Goal: Find specific page/section: Find specific page/section

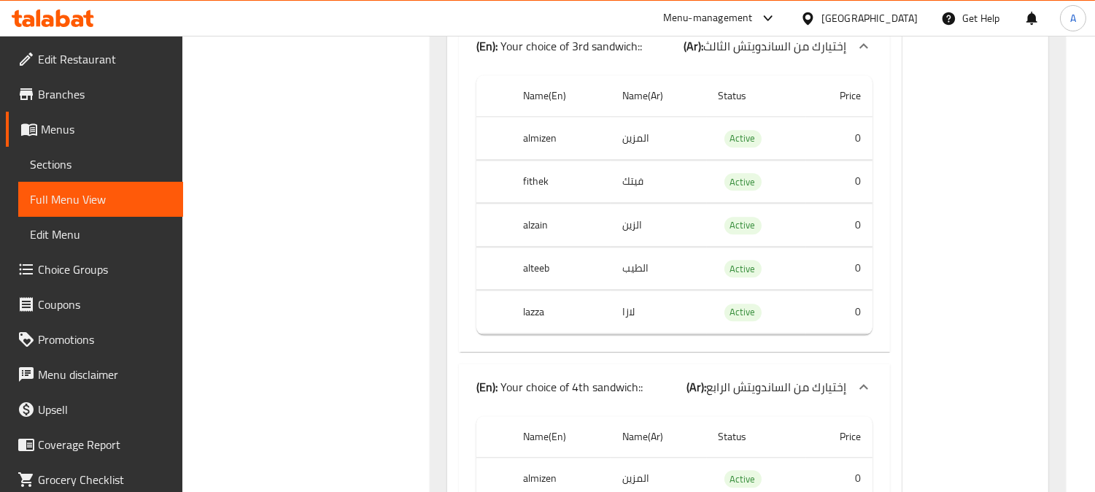
scroll to position [25773, 0]
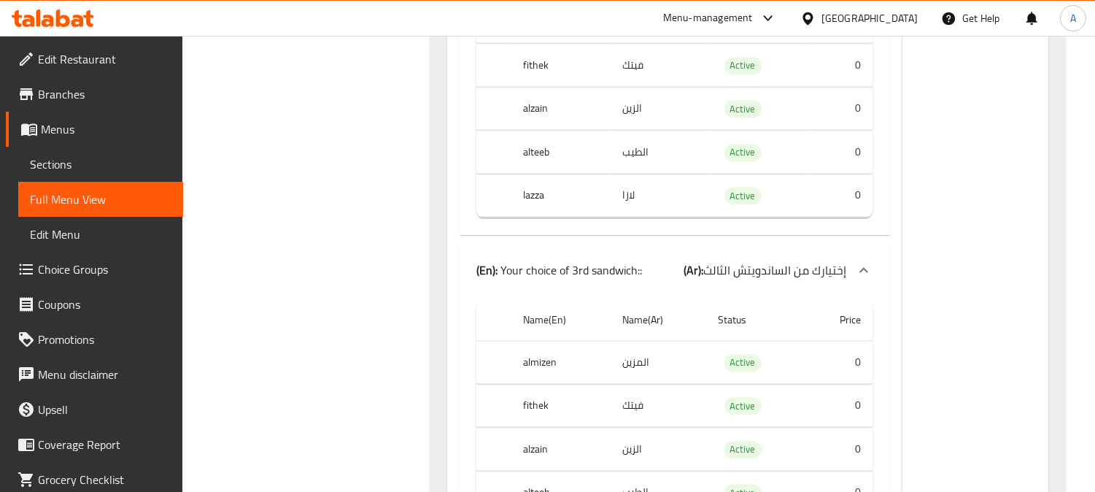
click at [71, 136] on span "Menus" at bounding box center [106, 129] width 131 height 18
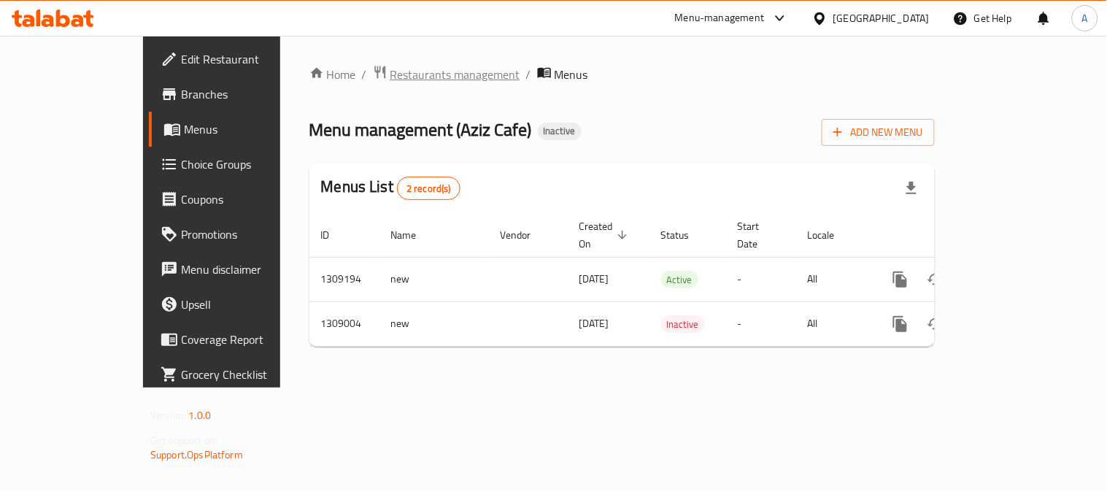
click at [390, 74] on span "Restaurants management" at bounding box center [455, 75] width 130 height 18
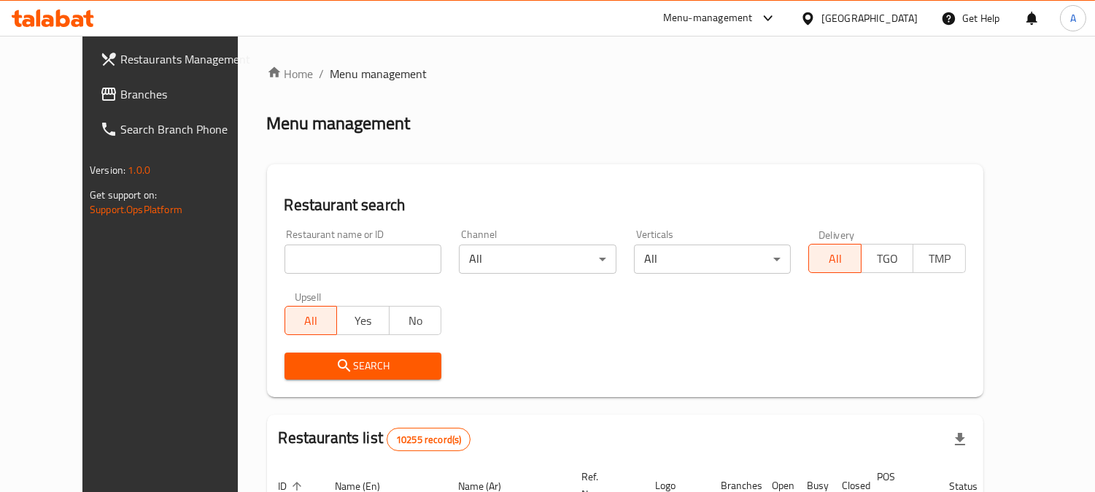
click at [813, 22] on icon at bounding box center [807, 18] width 10 height 12
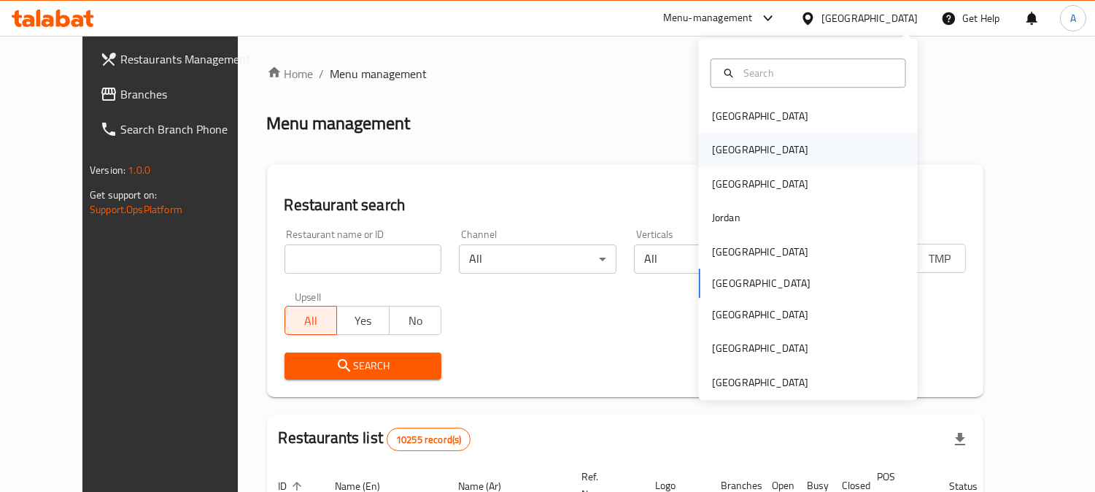
click at [797, 162] on div "[GEOGRAPHIC_DATA]" at bounding box center [808, 150] width 219 height 34
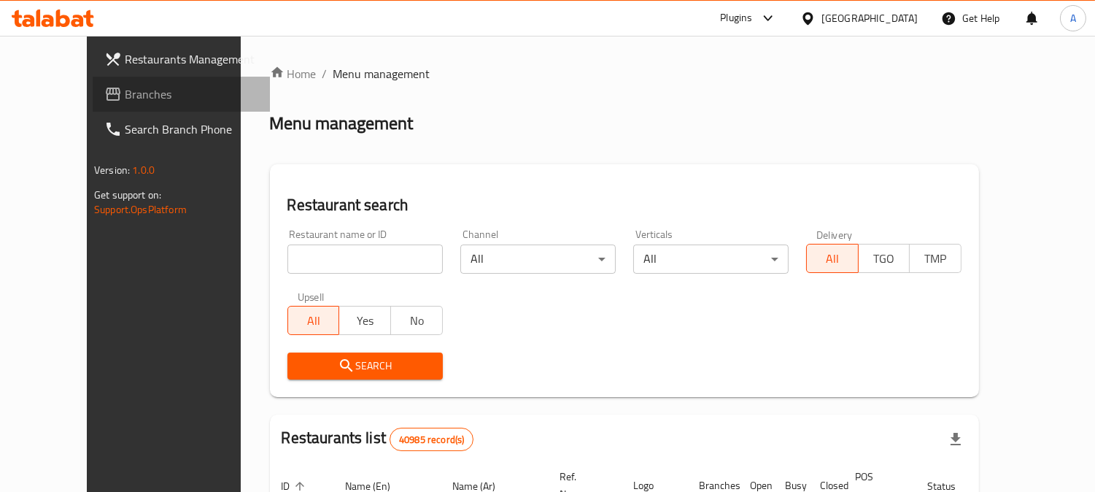
click at [125, 92] on span "Branches" at bounding box center [191, 94] width 133 height 18
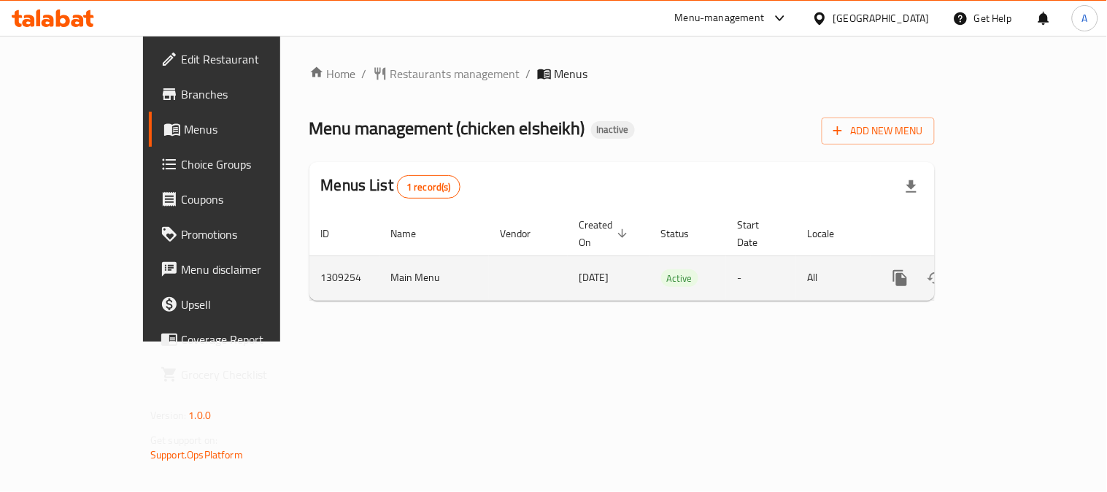
click at [1023, 260] on link "enhanced table" at bounding box center [1005, 277] width 35 height 35
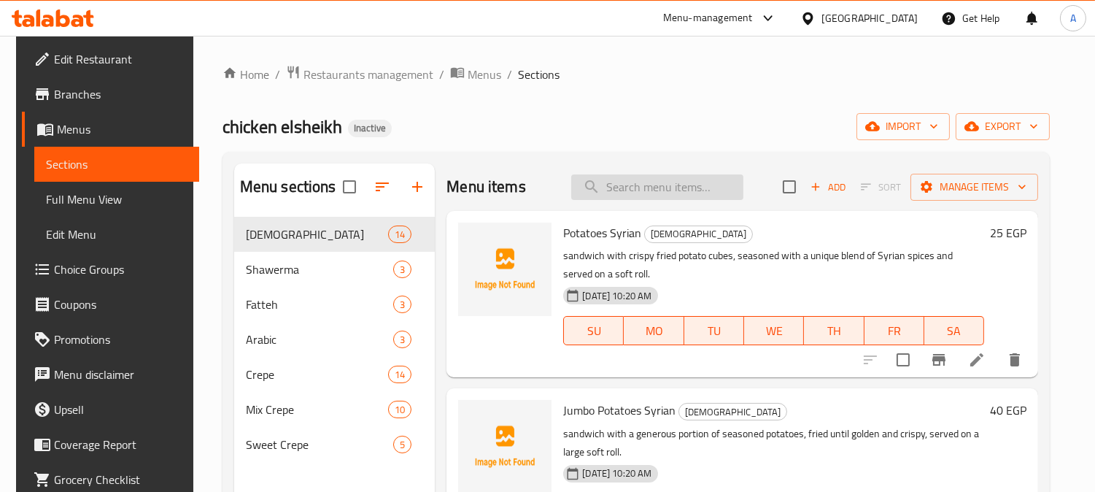
click at [643, 197] on input "search" at bounding box center [657, 187] width 172 height 26
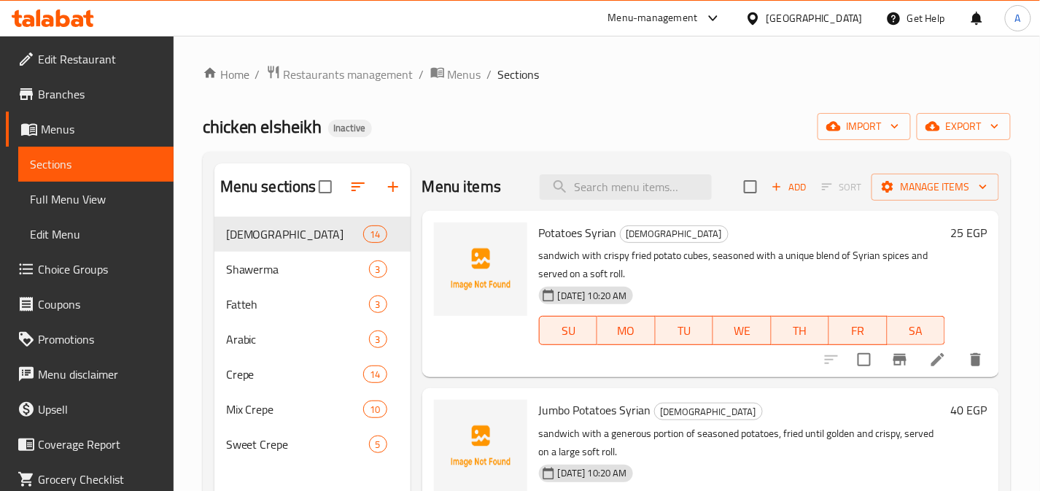
click at [790, 38] on div "Home / Restaurants management / Menus / Sections chicken elsheikh Inactive impo…" at bounding box center [607, 365] width 867 height 659
drag, startPoint x: 661, startPoint y: 190, endPoint x: 668, endPoint y: 179, distance: 13.1
click at [661, 190] on input "search" at bounding box center [626, 187] width 172 height 26
paste input "Baniye Kofta"
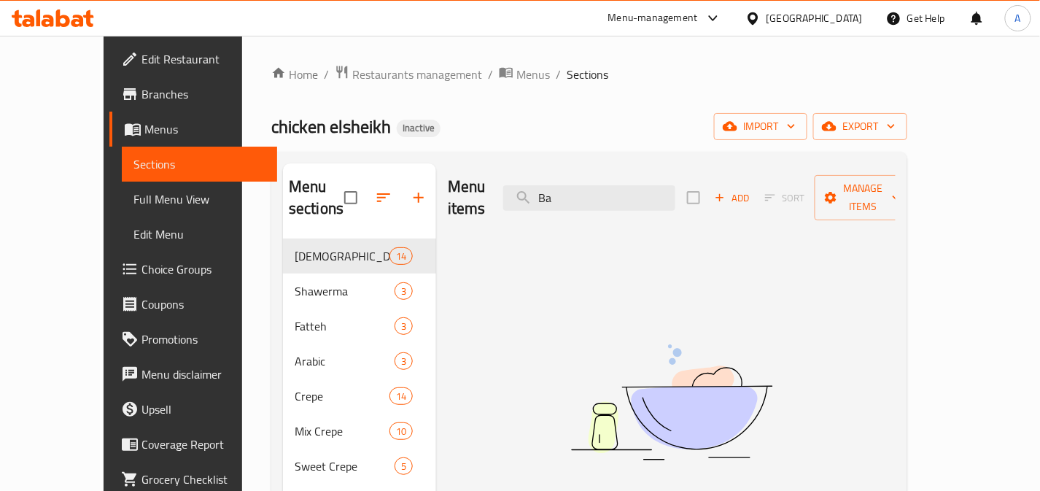
type input "B"
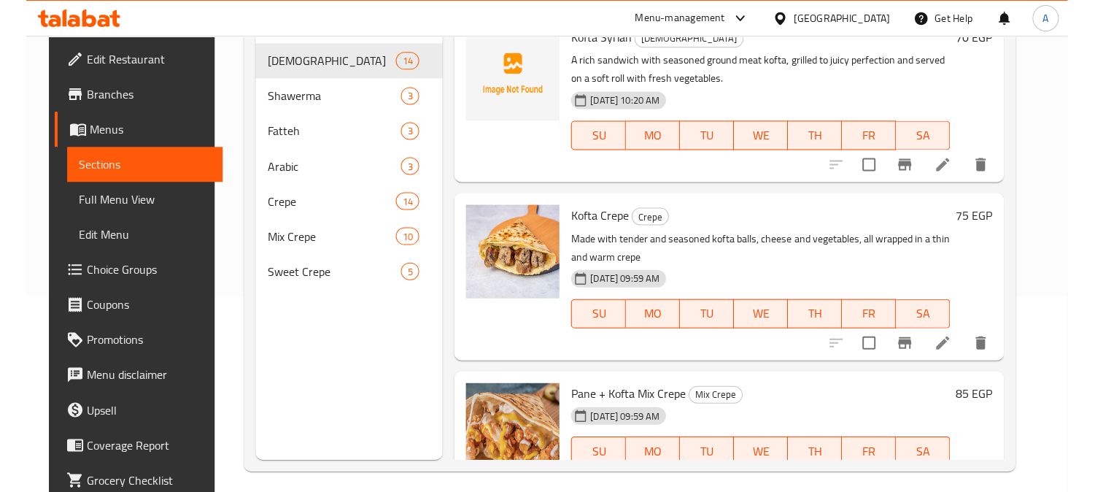
scroll to position [204, 0]
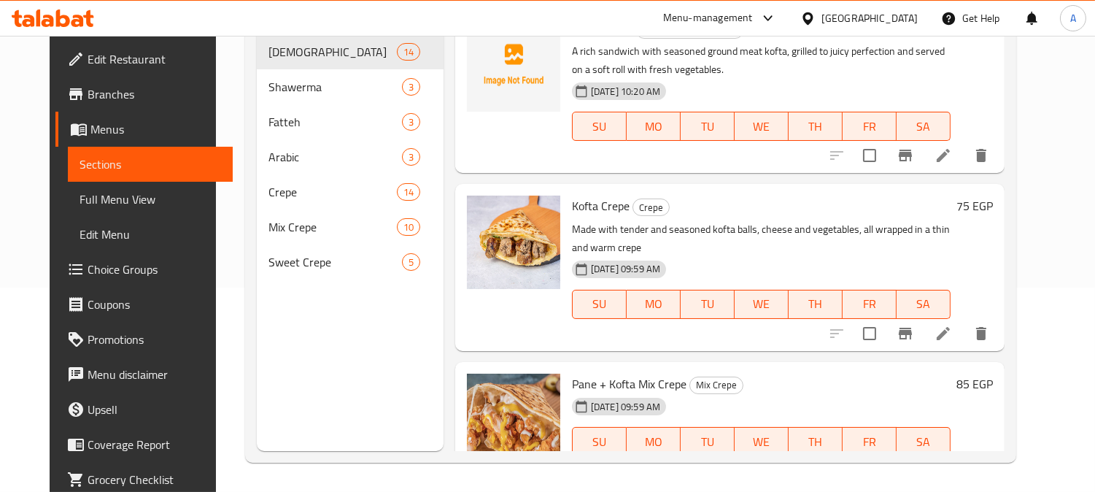
type input "Kofta"
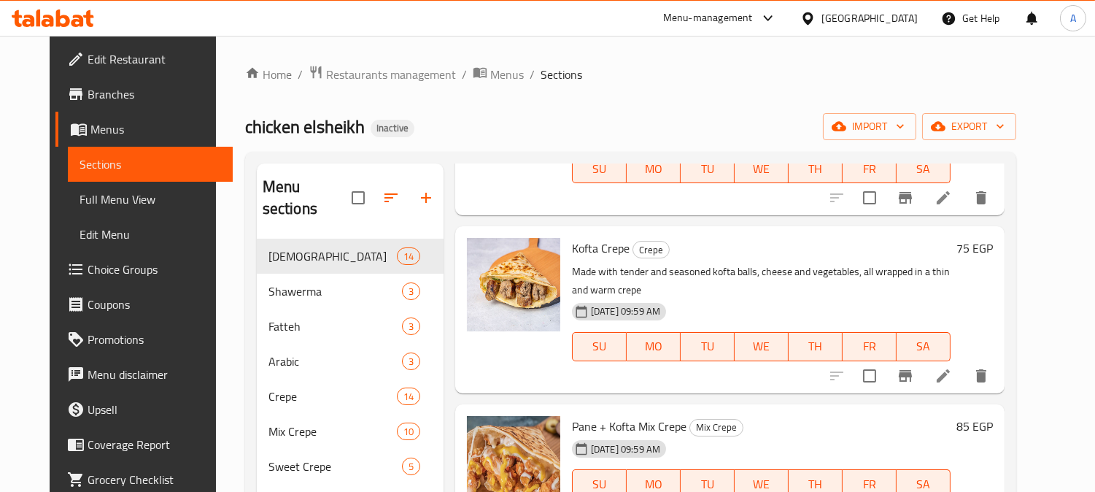
scroll to position [0, 0]
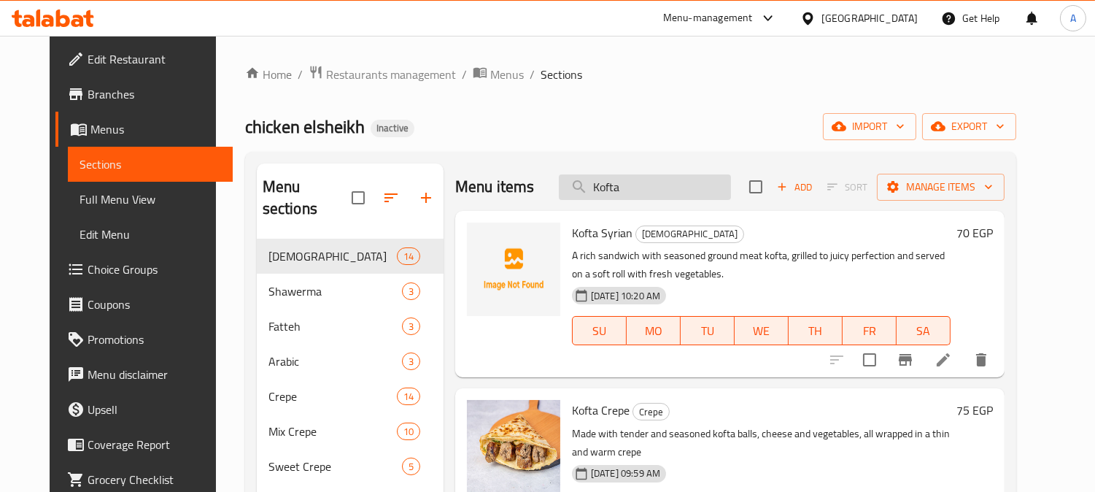
click at [642, 198] on input "Kofta" at bounding box center [645, 187] width 172 height 26
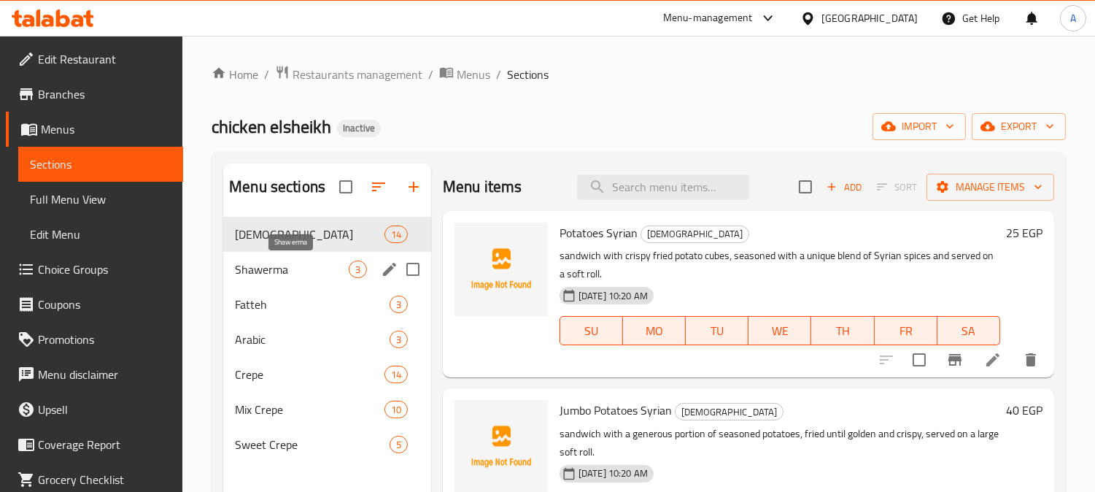
click at [268, 276] on span "Shawerma" at bounding box center [292, 269] width 114 height 18
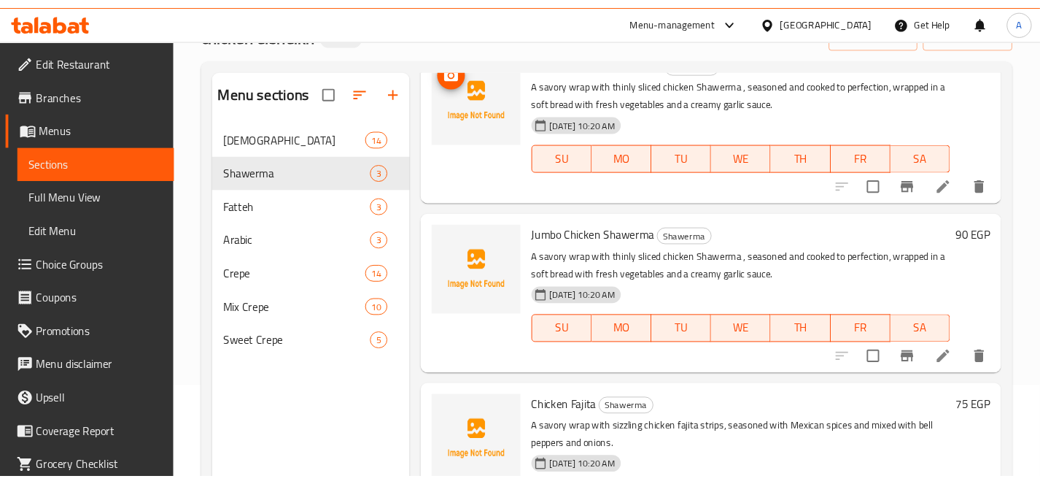
scroll to position [204, 0]
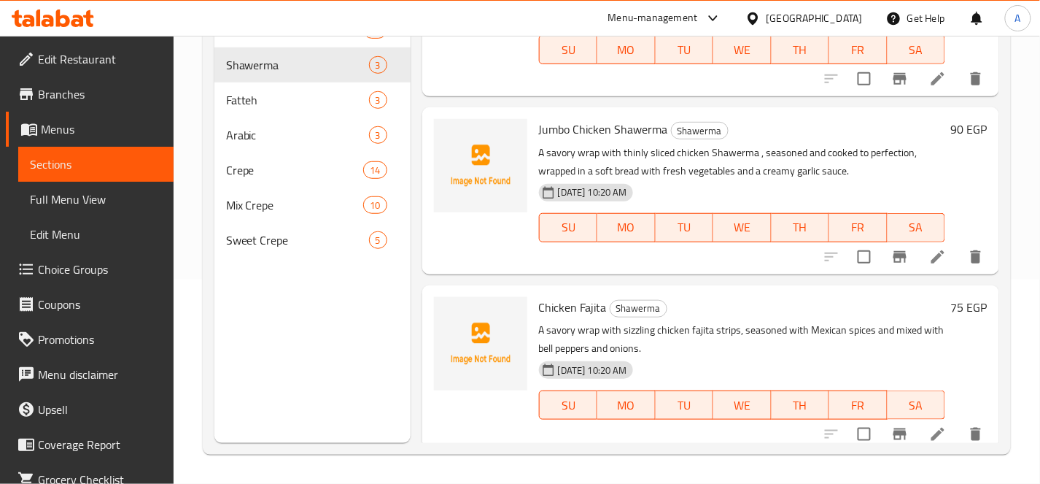
click at [582, 297] on span "Chicken Fajita" at bounding box center [573, 307] width 68 height 22
copy h6 "Chicken Fajita"
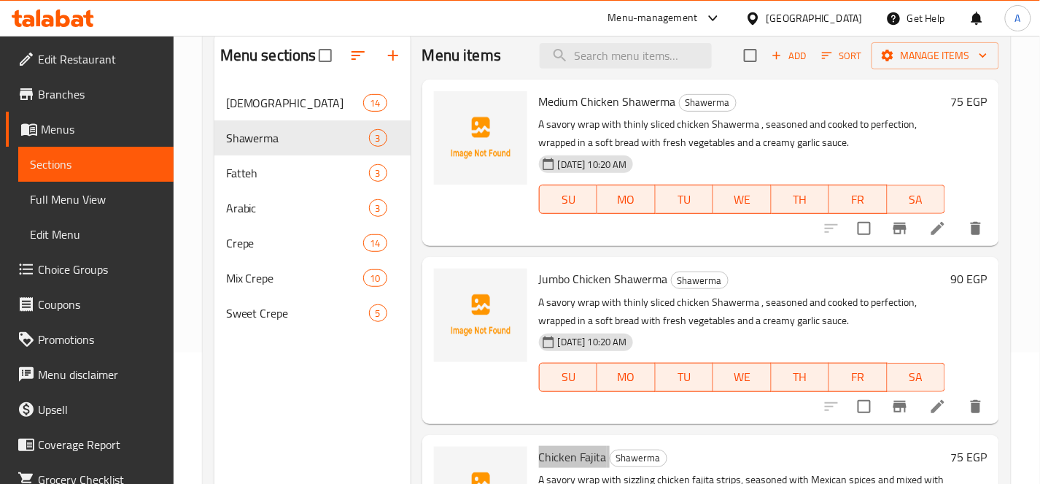
scroll to position [0, 0]
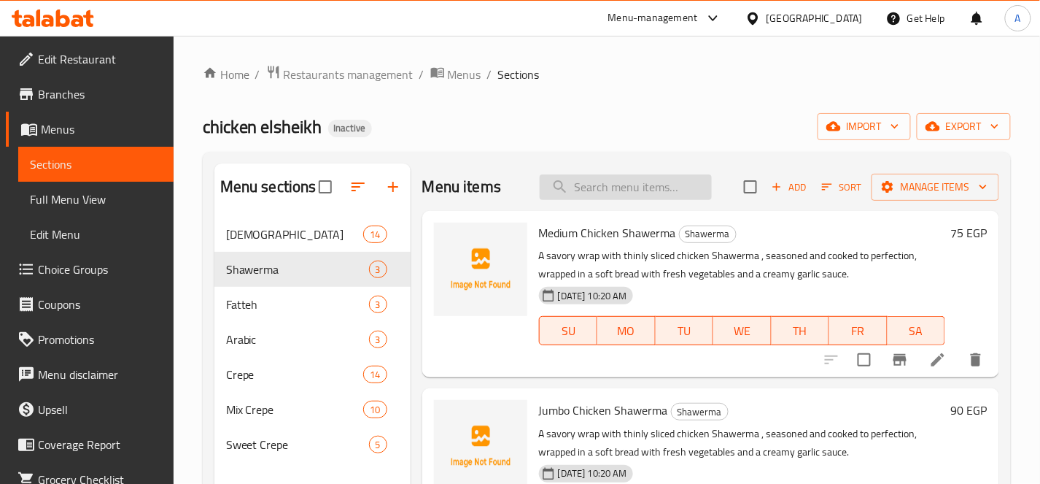
click at [597, 182] on input "search" at bounding box center [626, 187] width 172 height 26
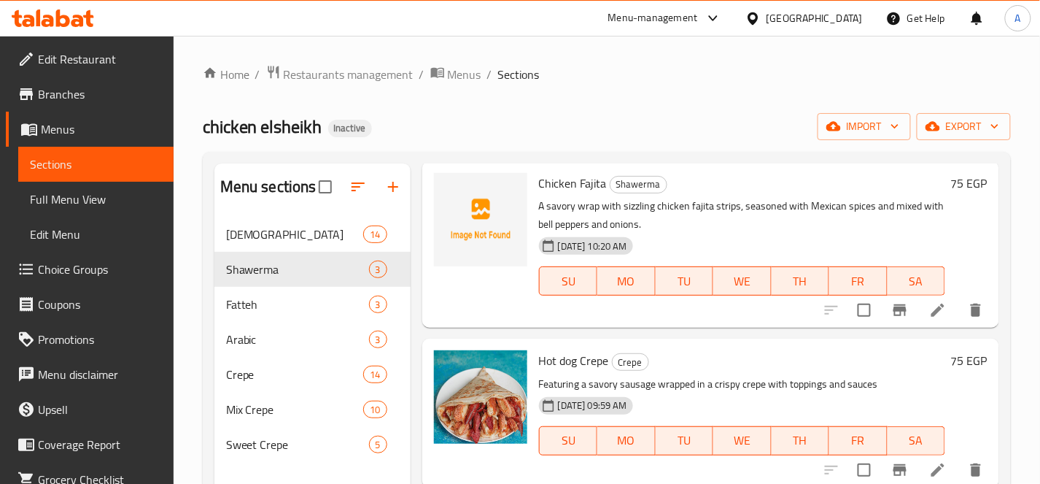
scroll to position [324, 0]
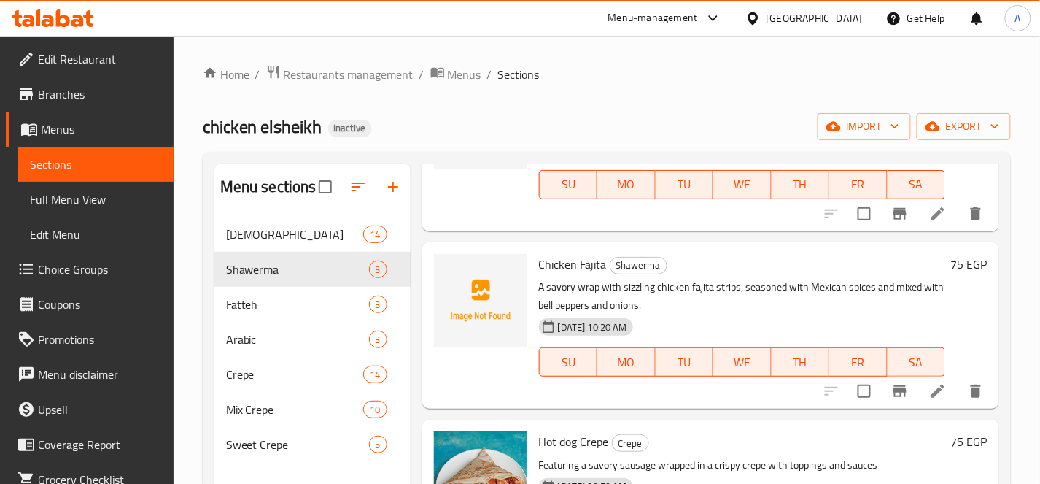
type input "wrap"
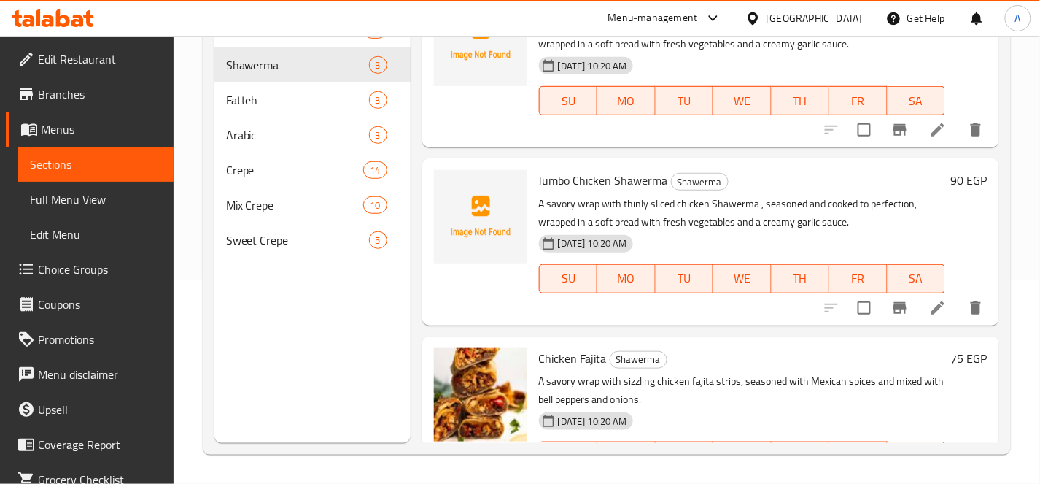
scroll to position [4, 0]
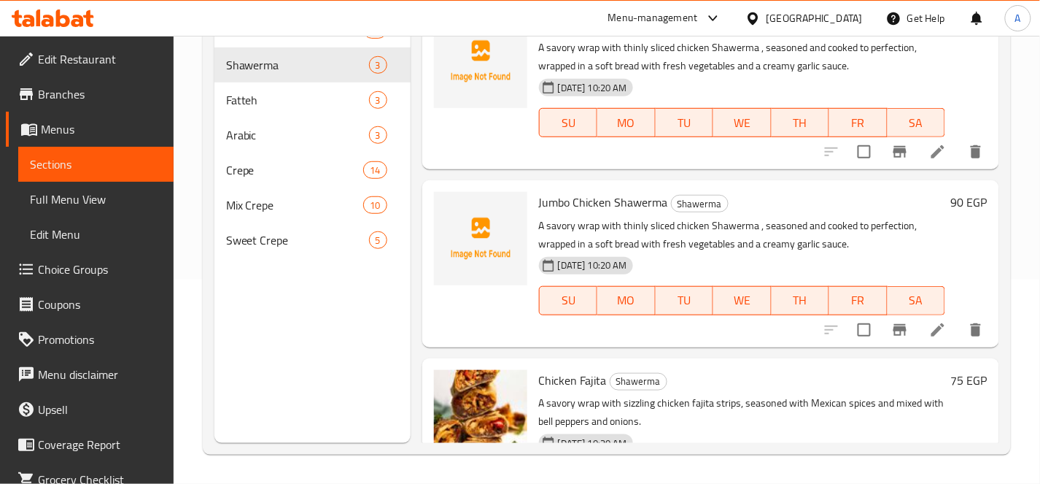
click at [646, 205] on span "Jumbo Chicken Shawerma" at bounding box center [603, 202] width 129 height 22
copy h6 "Jumbo Chicken Shawerma"
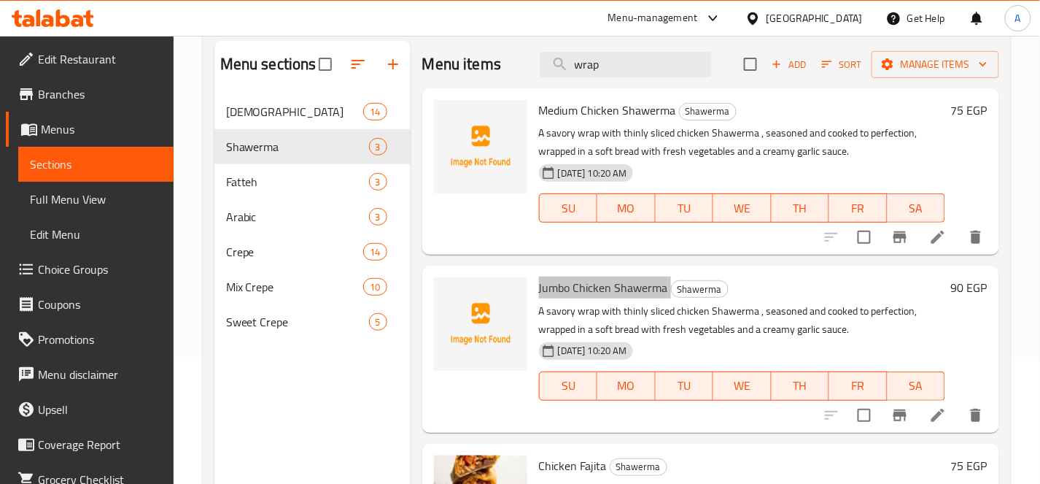
scroll to position [42, 0]
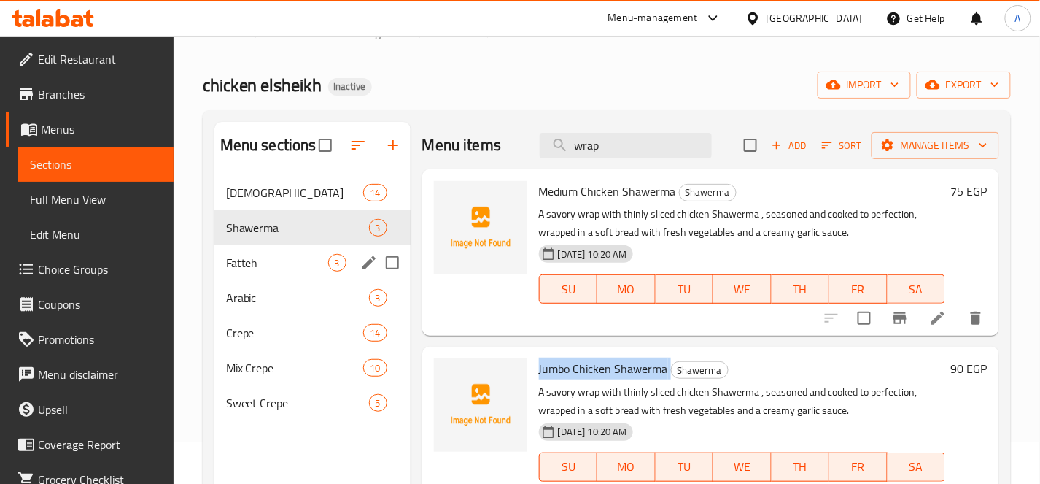
click at [348, 266] on div "Fatteh 3" at bounding box center [312, 262] width 196 height 35
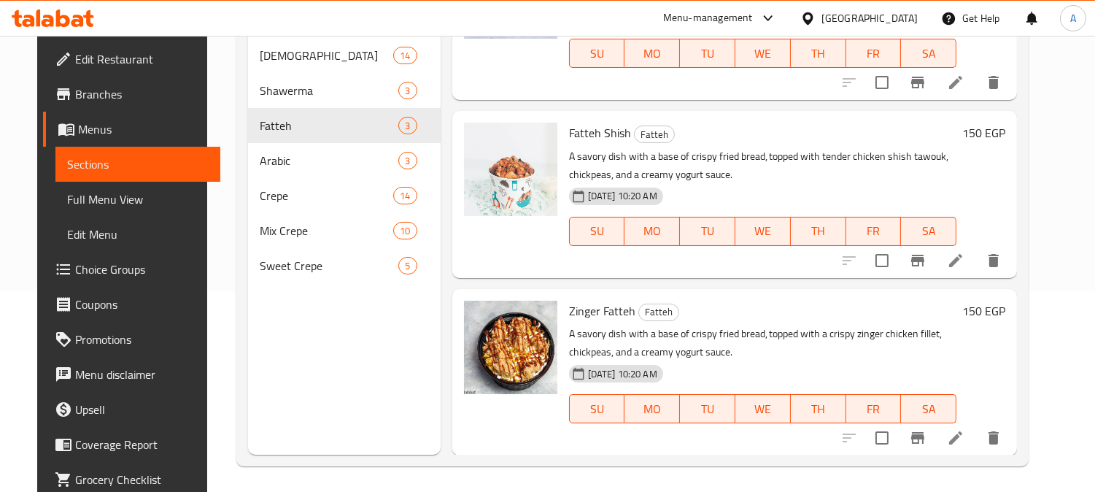
scroll to position [204, 0]
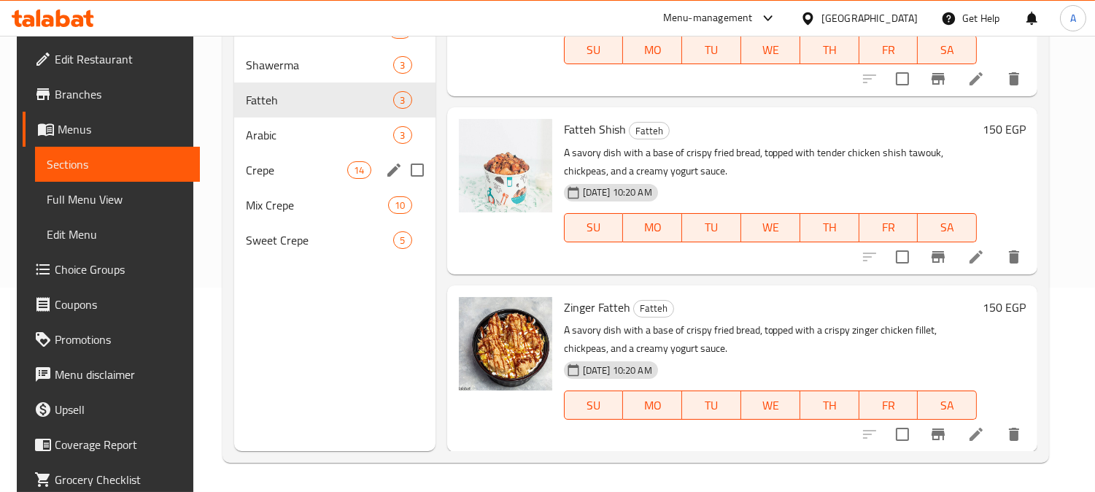
click at [288, 136] on span "Arabic" at bounding box center [319, 135] width 147 height 18
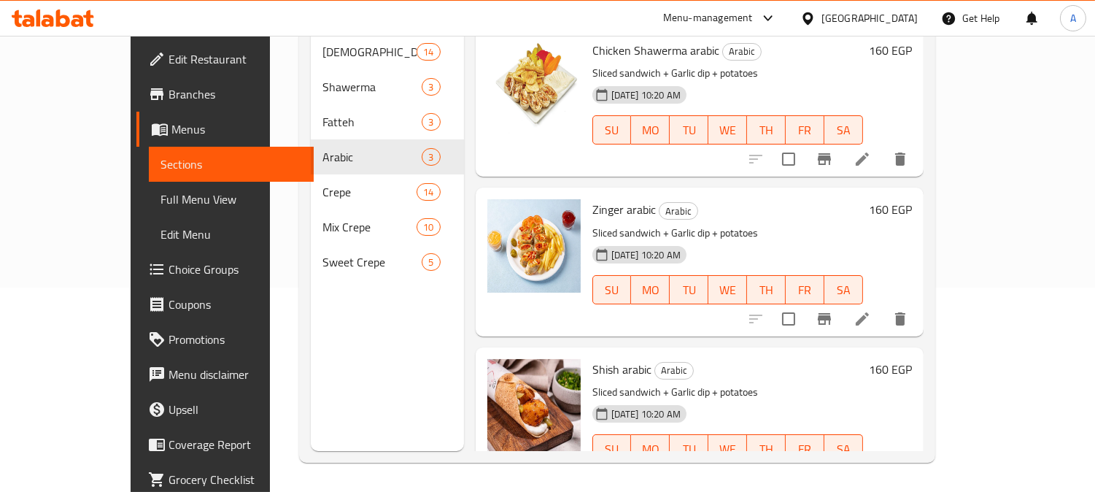
scroll to position [22, 0]
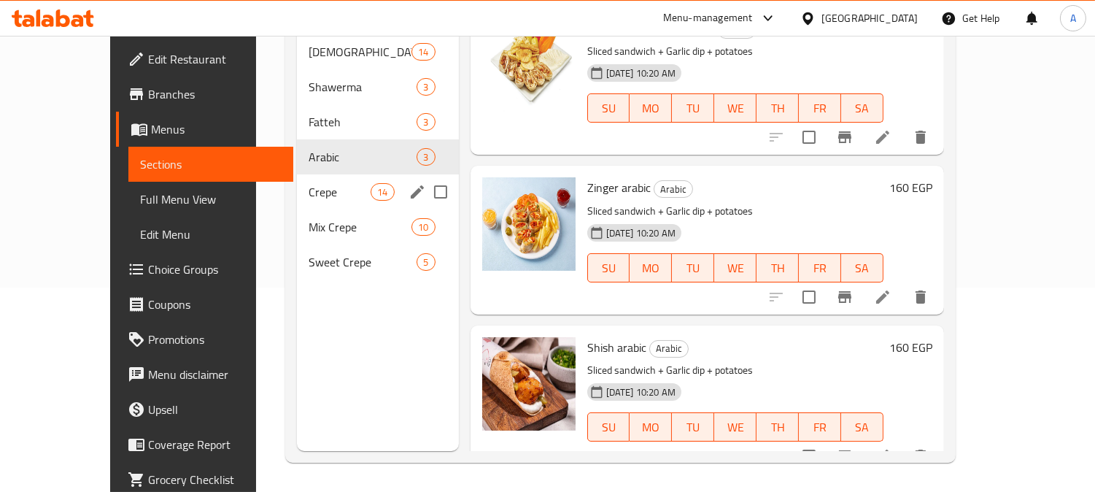
click at [309, 183] on span "Crepe" at bounding box center [340, 192] width 62 height 18
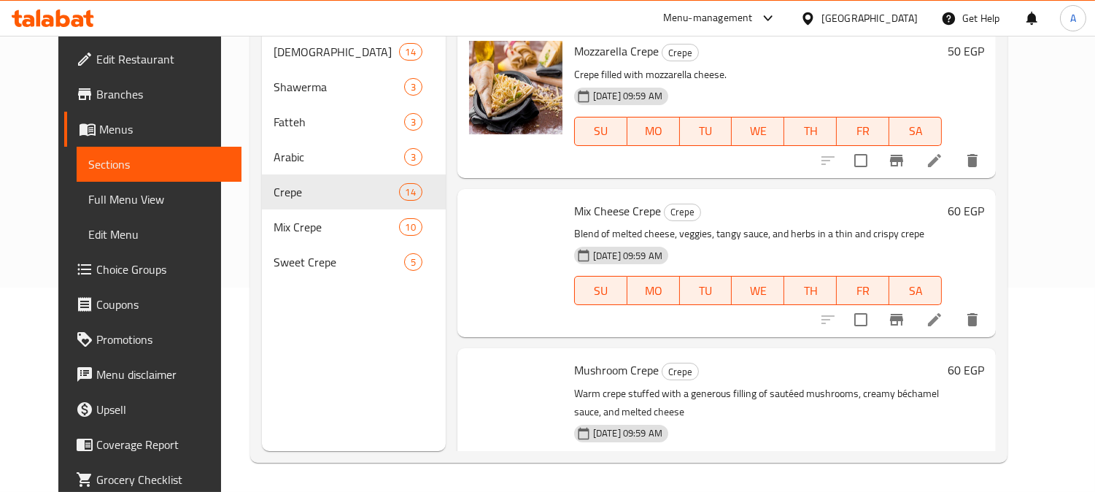
scroll to position [1821, 0]
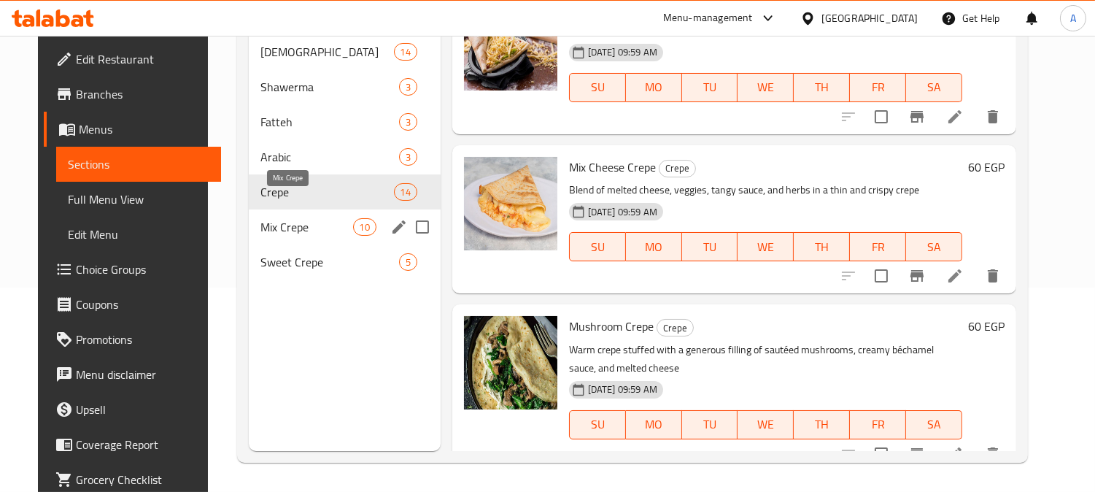
click at [283, 218] on span "Mix Crepe" at bounding box center [306, 227] width 93 height 18
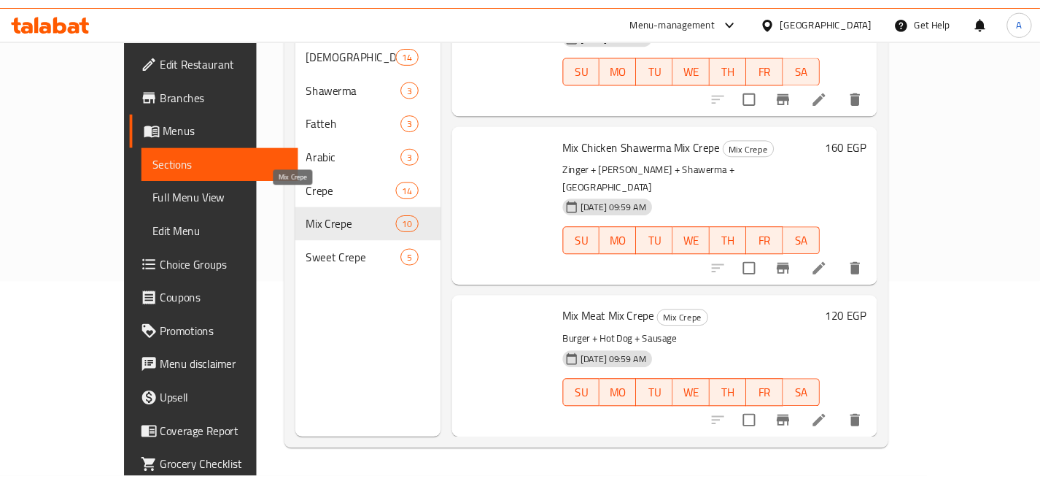
scroll to position [1072, 0]
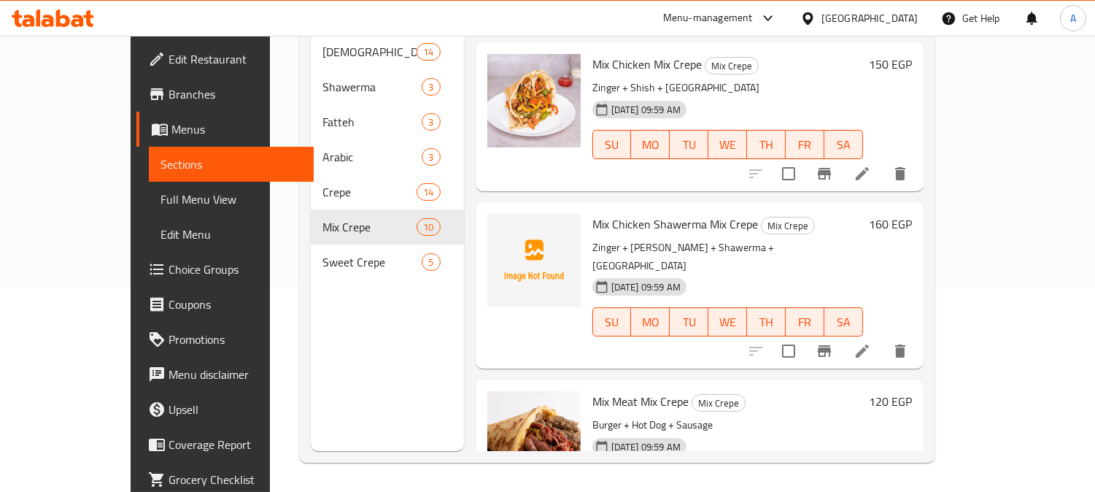
click at [620, 213] on span "Mix Chicken Shawerma Mix Crepe" at bounding box center [675, 224] width 166 height 22
copy h6 "Mix Chicken Shawerma Mix Crepe"
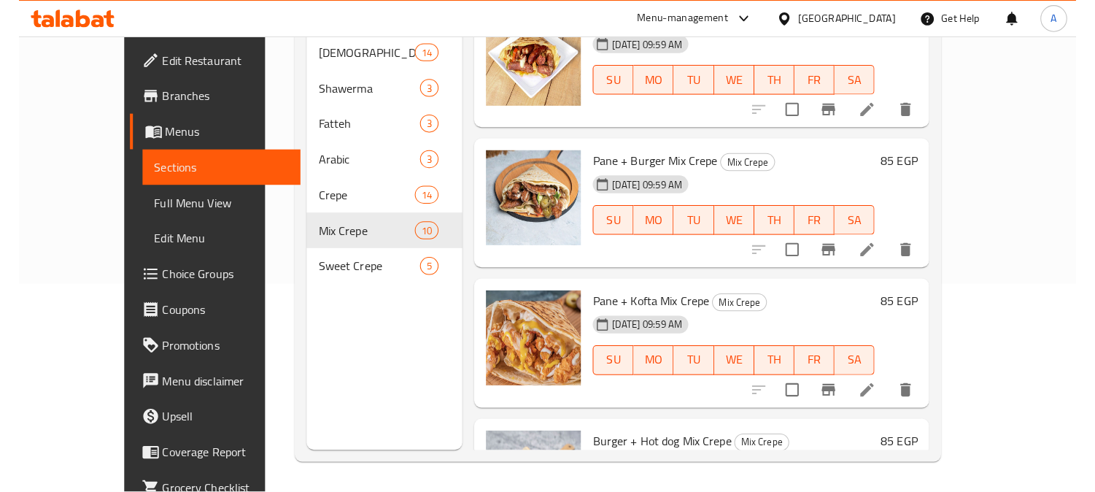
scroll to position [26, 0]
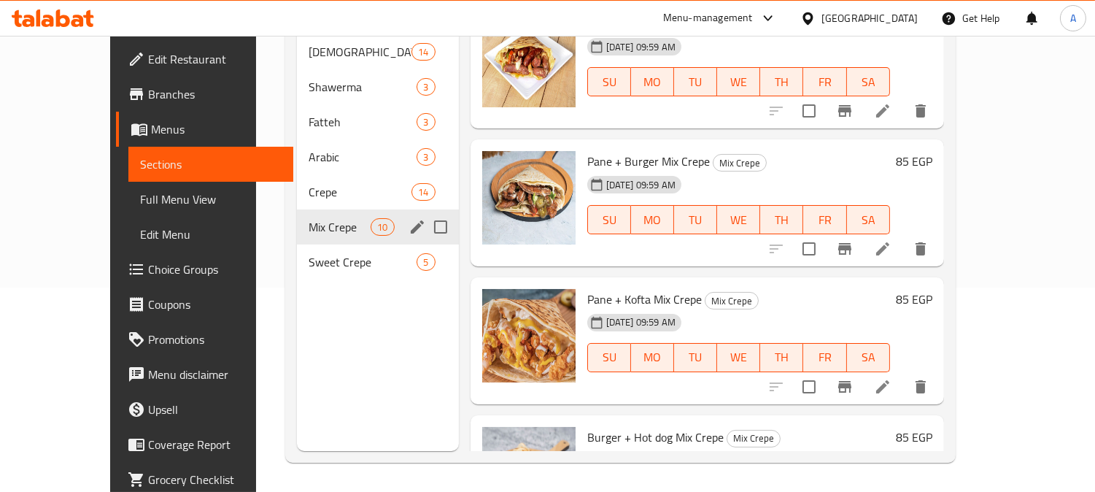
click at [309, 253] on span "Sweet Crepe" at bounding box center [363, 262] width 109 height 18
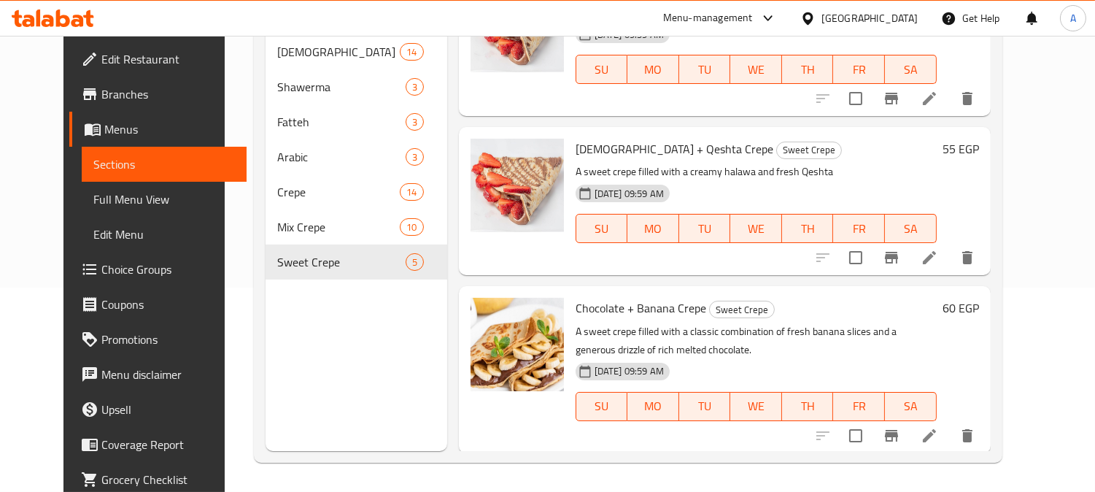
scroll to position [359, 0]
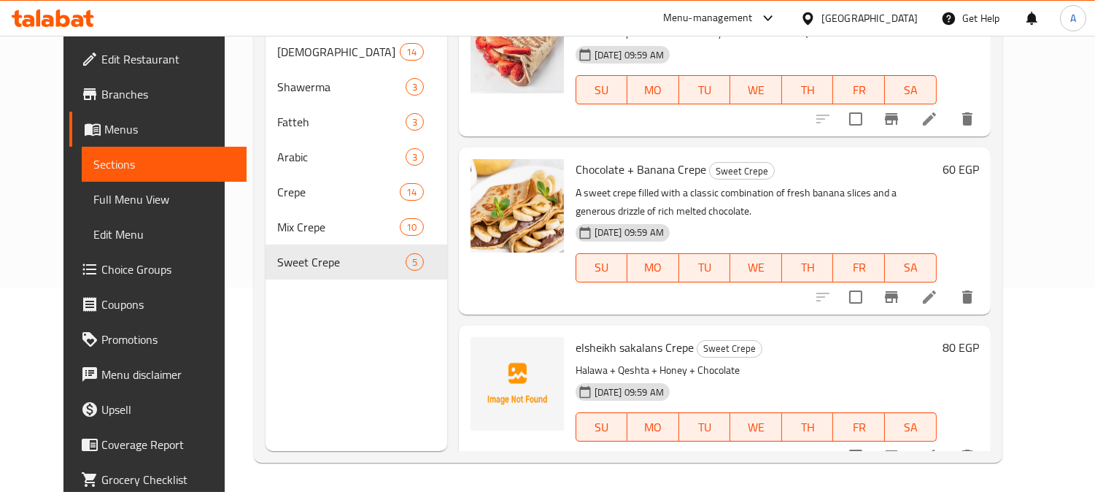
click at [626, 336] on span "elsheikh sakalans Crepe" at bounding box center [635, 347] width 118 height 22
copy h6 "elsheikh sakalans Crepe"
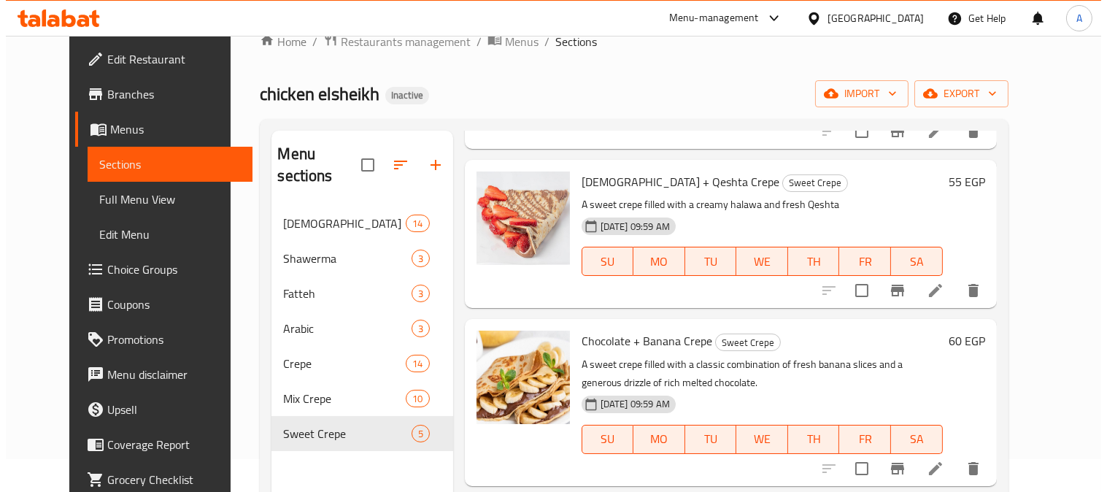
scroll to position [0, 0]
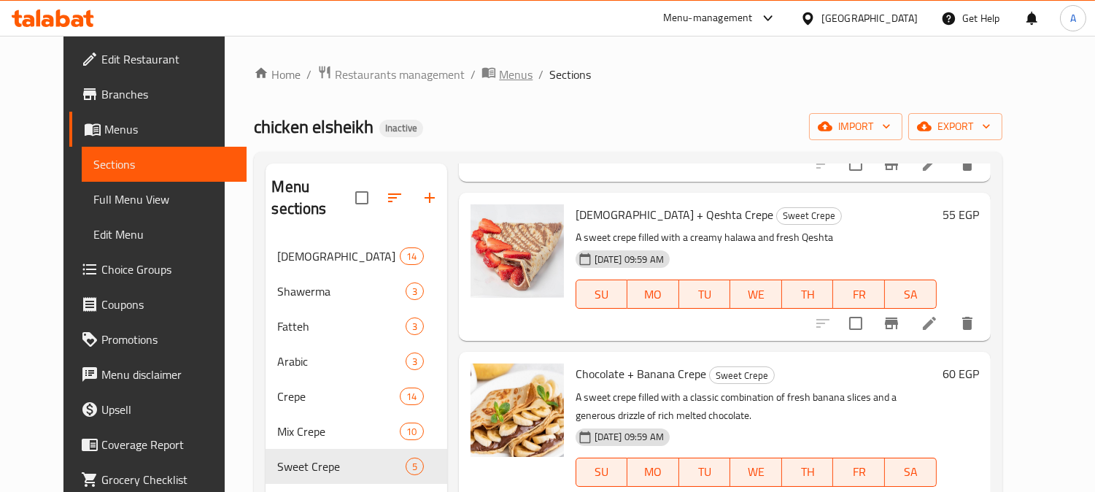
click at [499, 66] on span "Menus" at bounding box center [516, 75] width 34 height 18
